Goal: Transaction & Acquisition: Purchase product/service

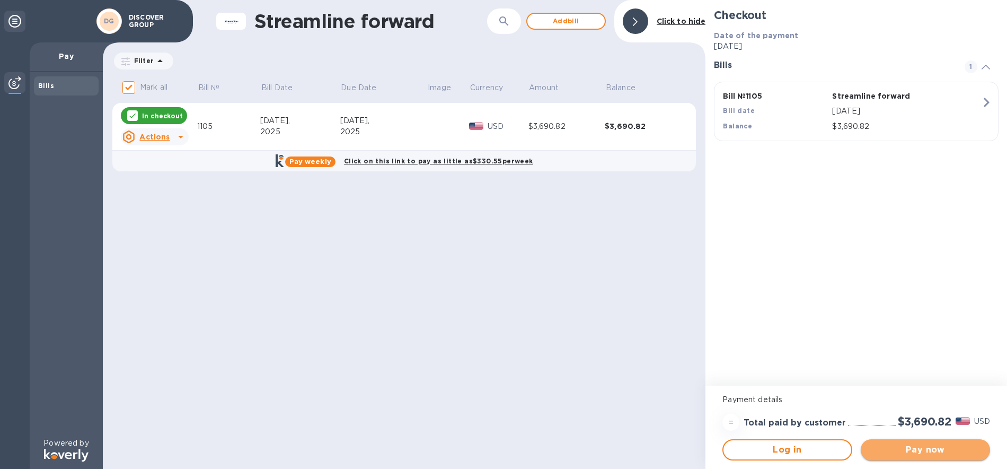
click at [901, 449] on span "Pay now" at bounding box center [925, 449] width 112 height 13
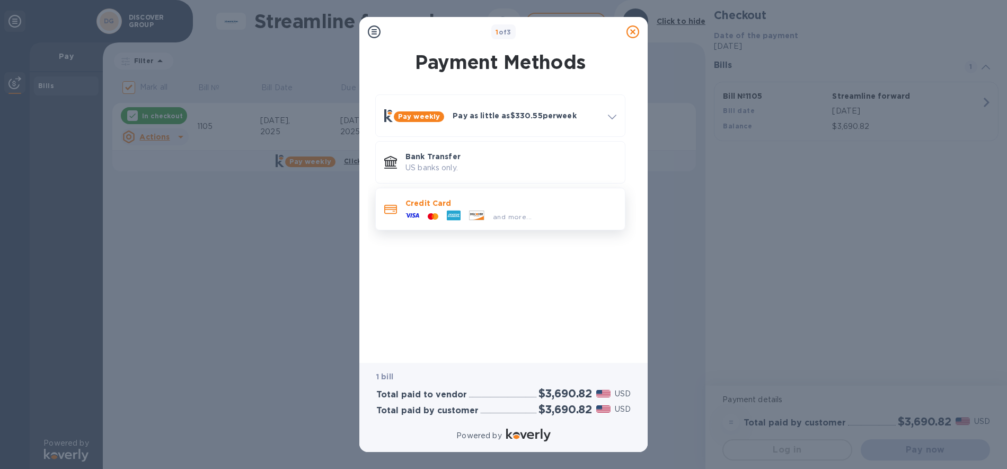
click at [454, 215] on icon at bounding box center [454, 215] width 12 height 3
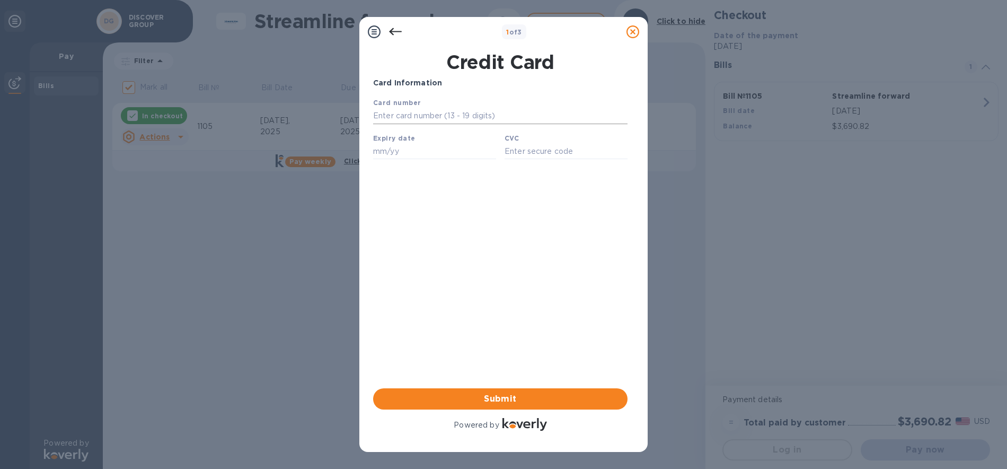
click at [405, 111] on input "text" at bounding box center [500, 116] width 254 height 16
type input "[CREDIT_CARD_NUMBER]"
type input "11/29"
type input "****"
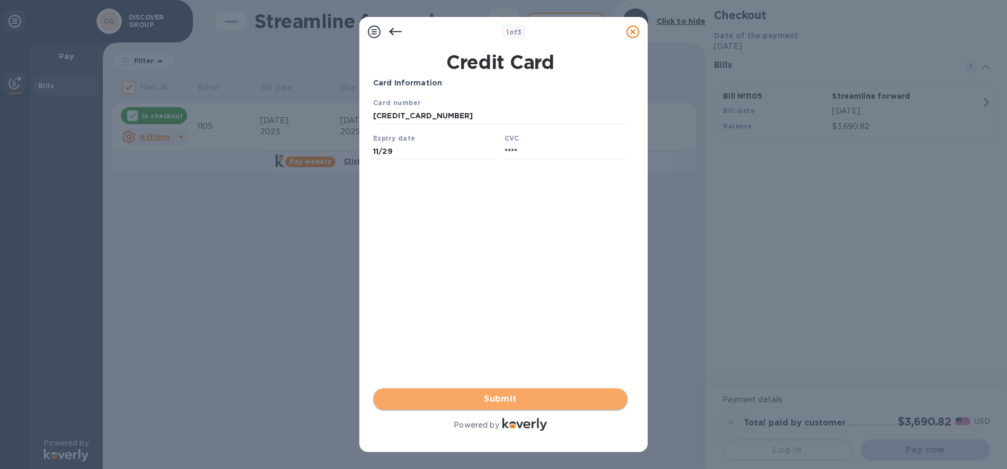
click at [507, 403] on span "Submit" at bounding box center [500, 398] width 237 height 13
click at [523, 395] on span "Submit" at bounding box center [500, 398] width 237 height 13
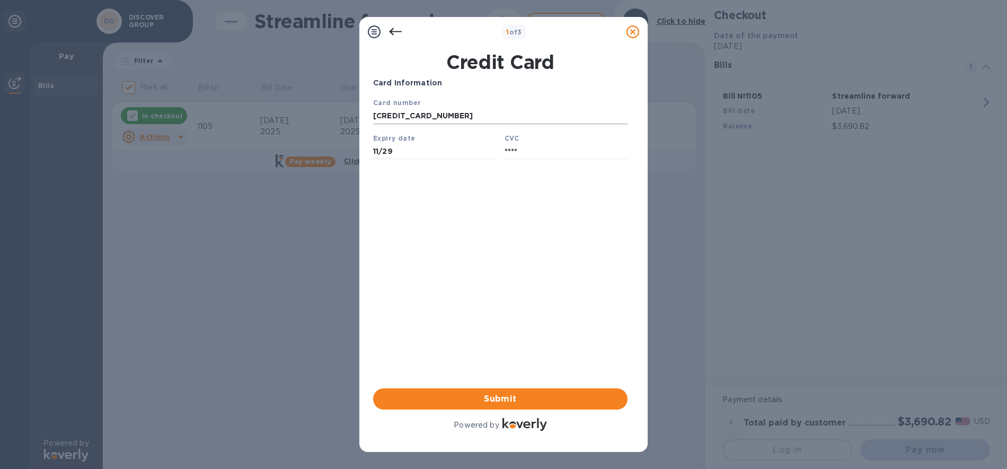
click at [507, 118] on input "[CREDIT_CARD_NUMBER]" at bounding box center [500, 116] width 254 height 16
click at [524, 83] on p "Card Information" at bounding box center [500, 82] width 254 height 11
click at [528, 40] on div "1 of 3" at bounding box center [504, 31] width 280 height 21
click at [535, 153] on input "****" at bounding box center [566, 151] width 123 height 16
click at [493, 390] on button "Submit" at bounding box center [500, 398] width 254 height 21
